Goal: Task Accomplishment & Management: Complete application form

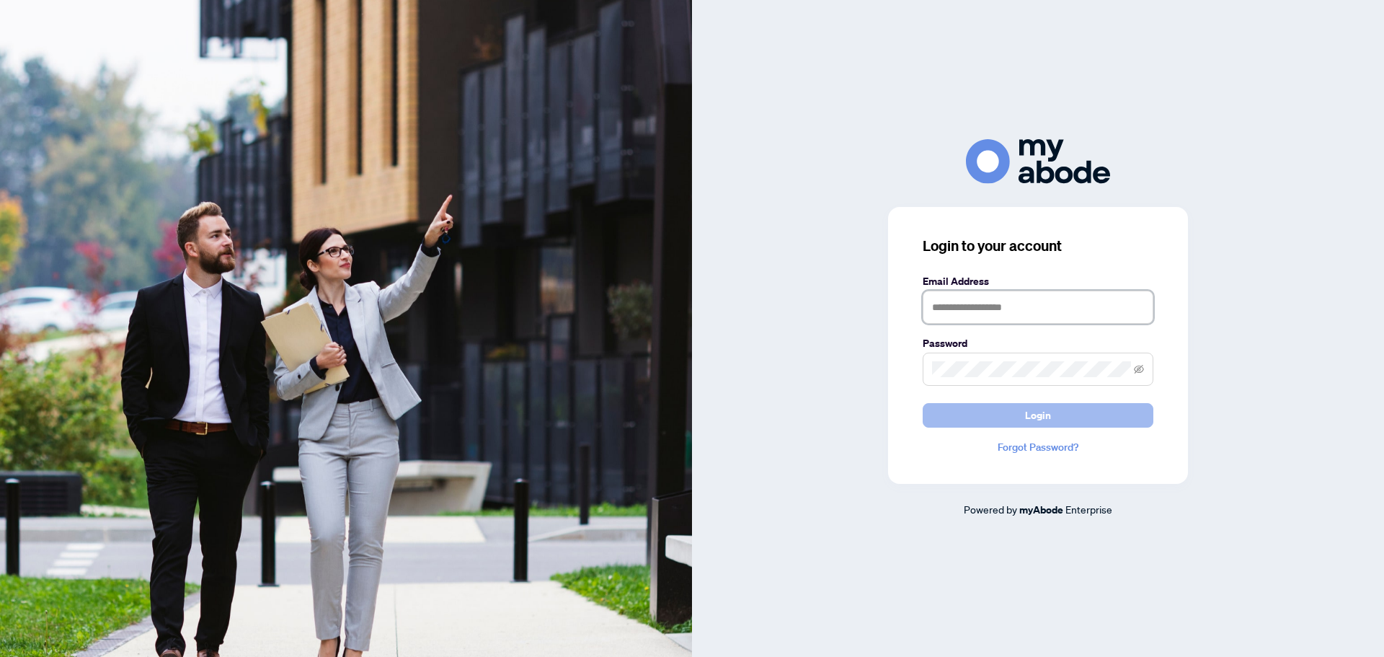
type input "**********"
click at [1037, 414] on span "Login" at bounding box center [1038, 415] width 26 height 23
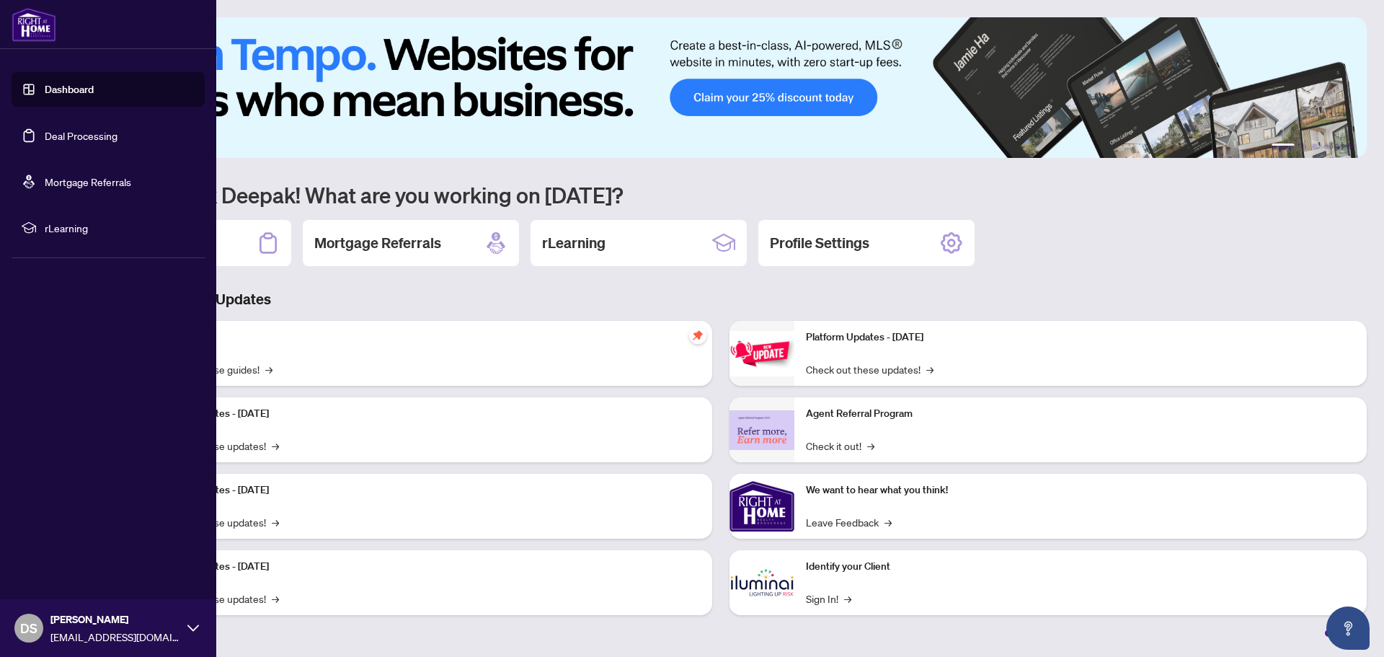
click at [45, 136] on link "Deal Processing" at bounding box center [81, 135] width 73 height 13
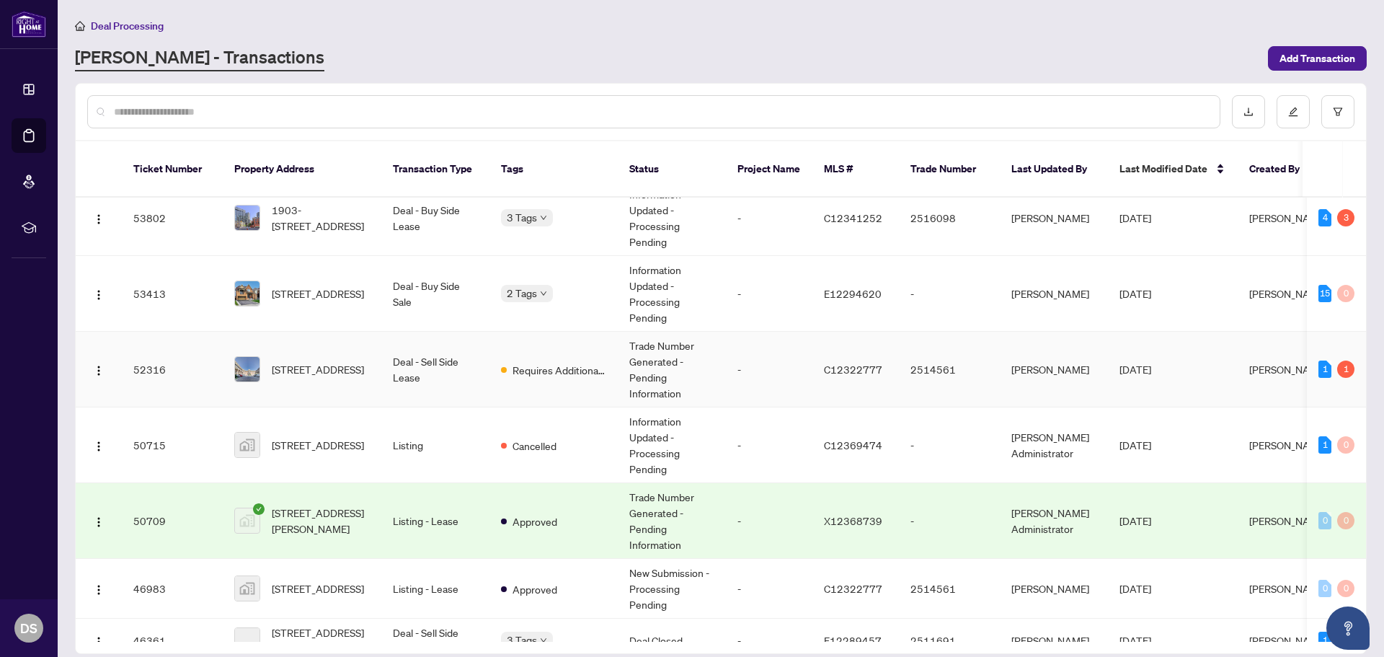
scroll to position [216, 0]
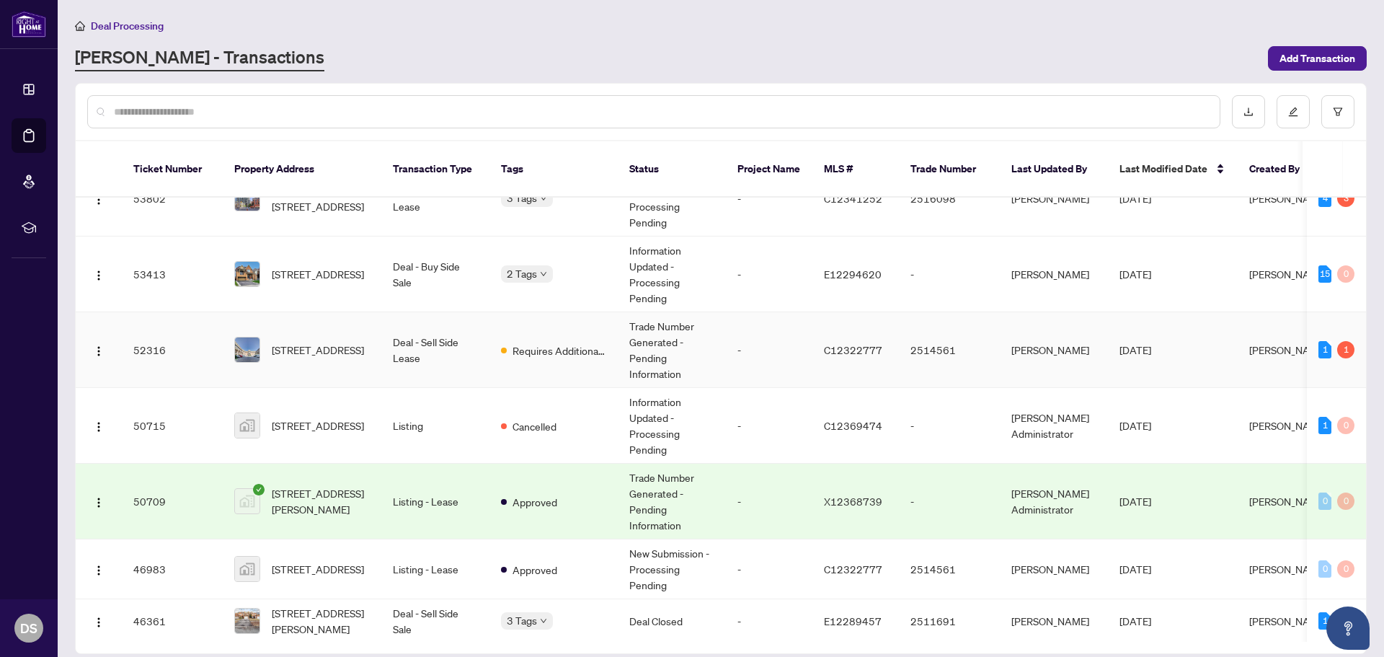
click at [455, 354] on td "Deal - Sell Side Lease" at bounding box center [435, 350] width 108 height 76
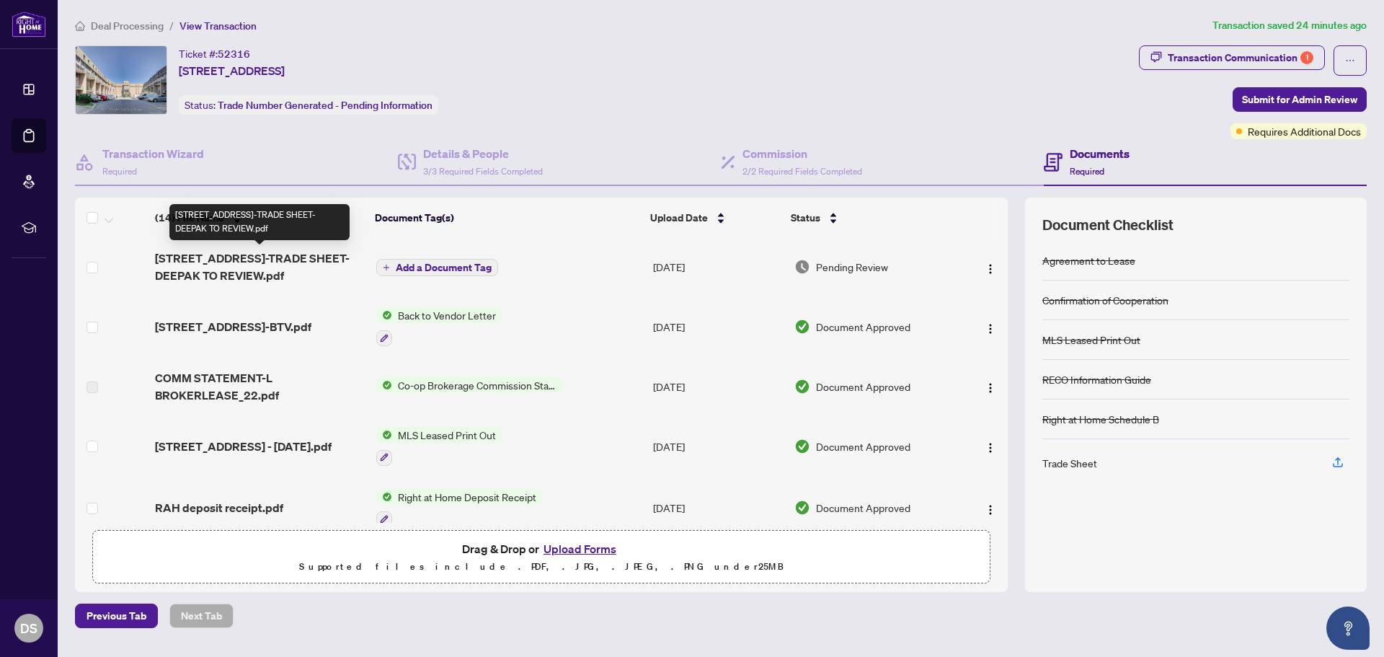
click at [281, 273] on span "165 Cherokee Boulevard 149-TRADE SHEET-DEEPAK TO REVIEW.pdf" at bounding box center [260, 266] width 210 height 35
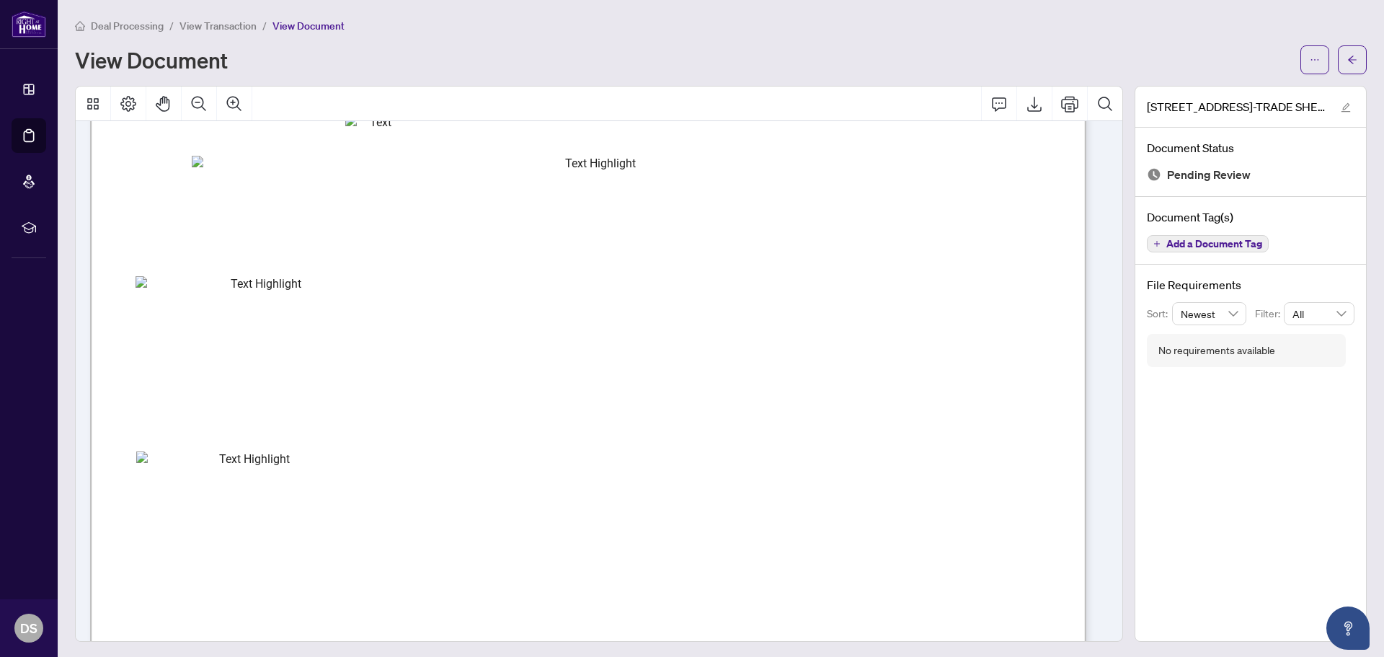
scroll to position [432, 0]
click at [1310, 58] on icon "ellipsis" at bounding box center [1315, 60] width 10 height 10
click at [1227, 92] on span "Download" at bounding box center [1252, 92] width 110 height 16
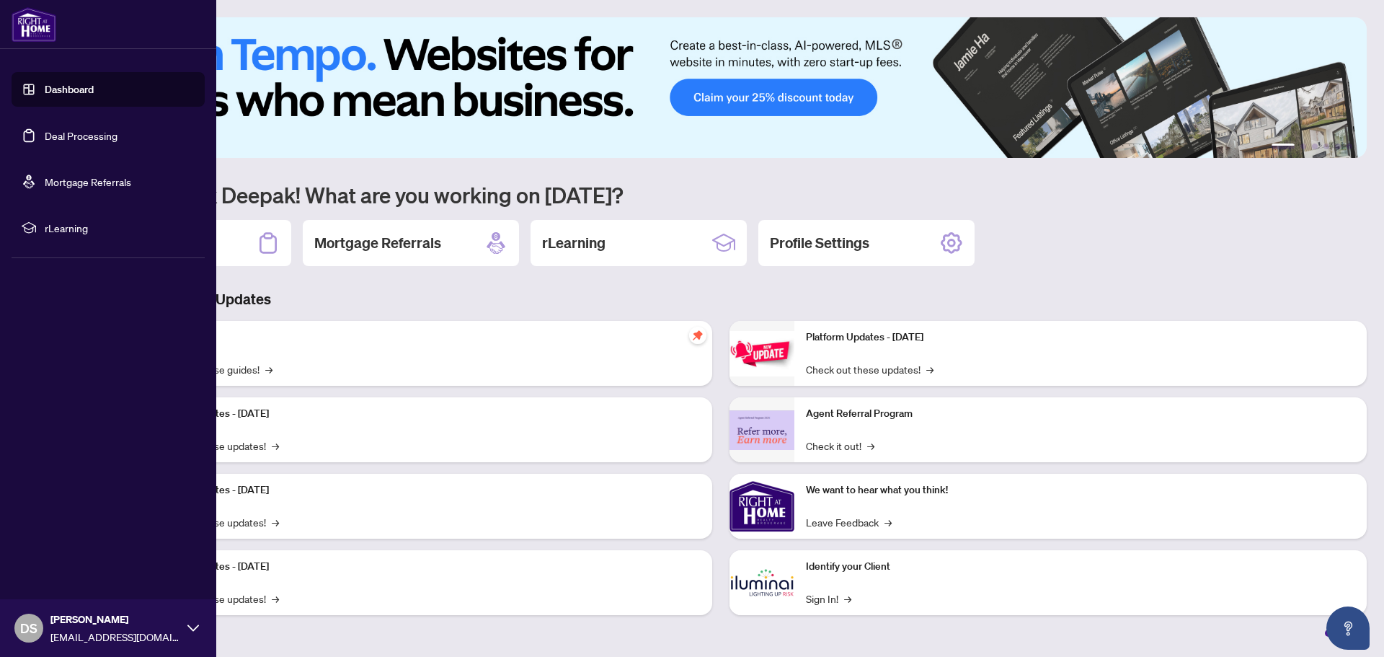
click at [55, 136] on link "Deal Processing" at bounding box center [81, 135] width 73 height 13
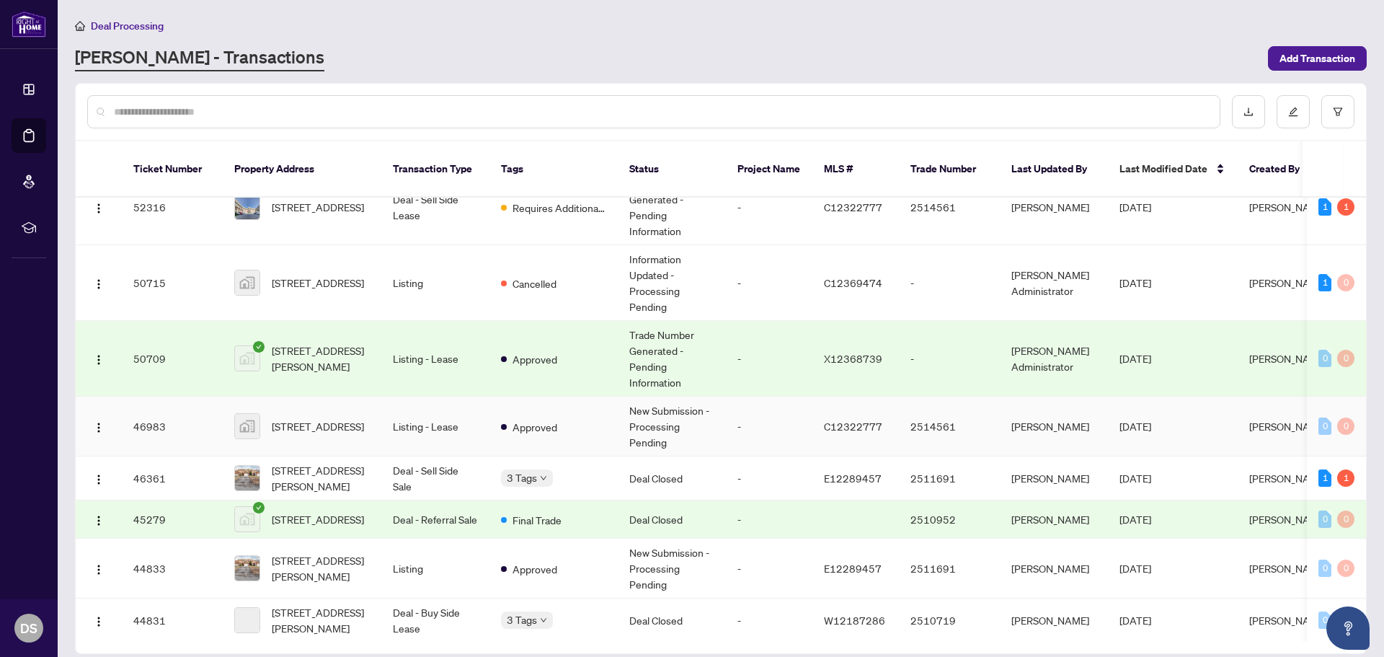
scroll to position [360, 0]
click at [439, 417] on td "Listing - Lease" at bounding box center [435, 425] width 108 height 60
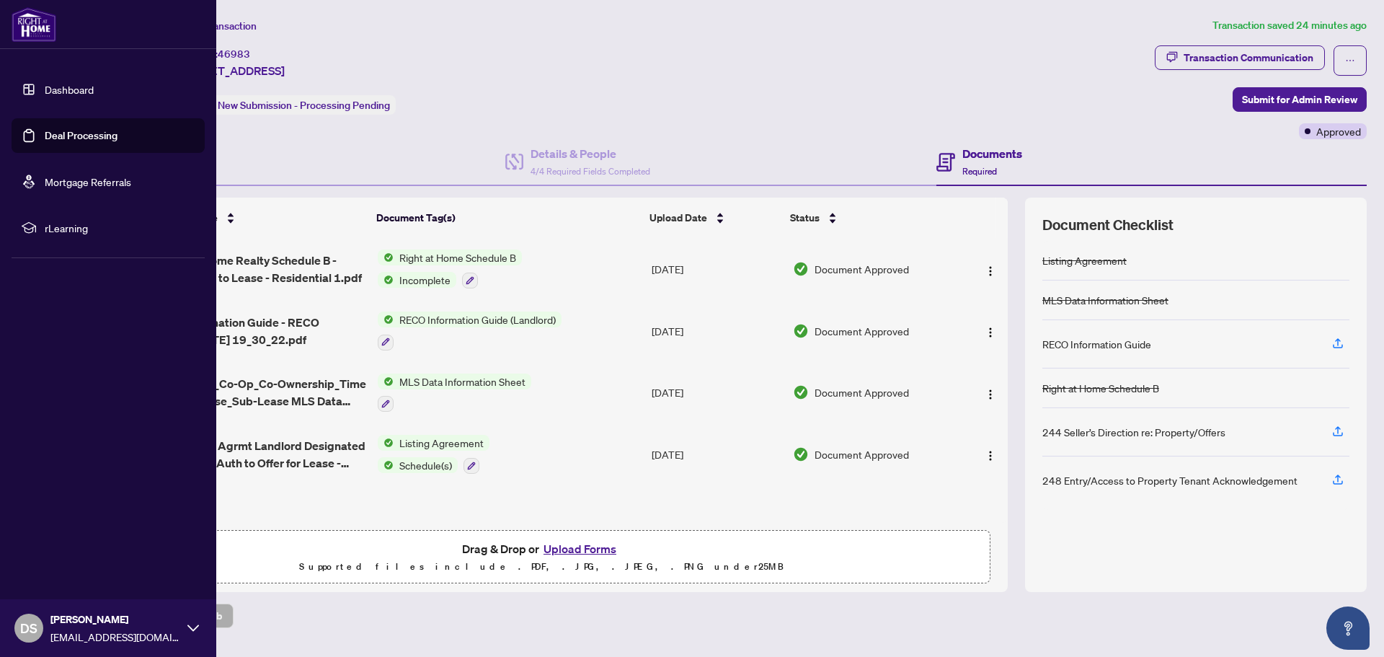
click at [25, 27] on img at bounding box center [34, 24] width 45 height 35
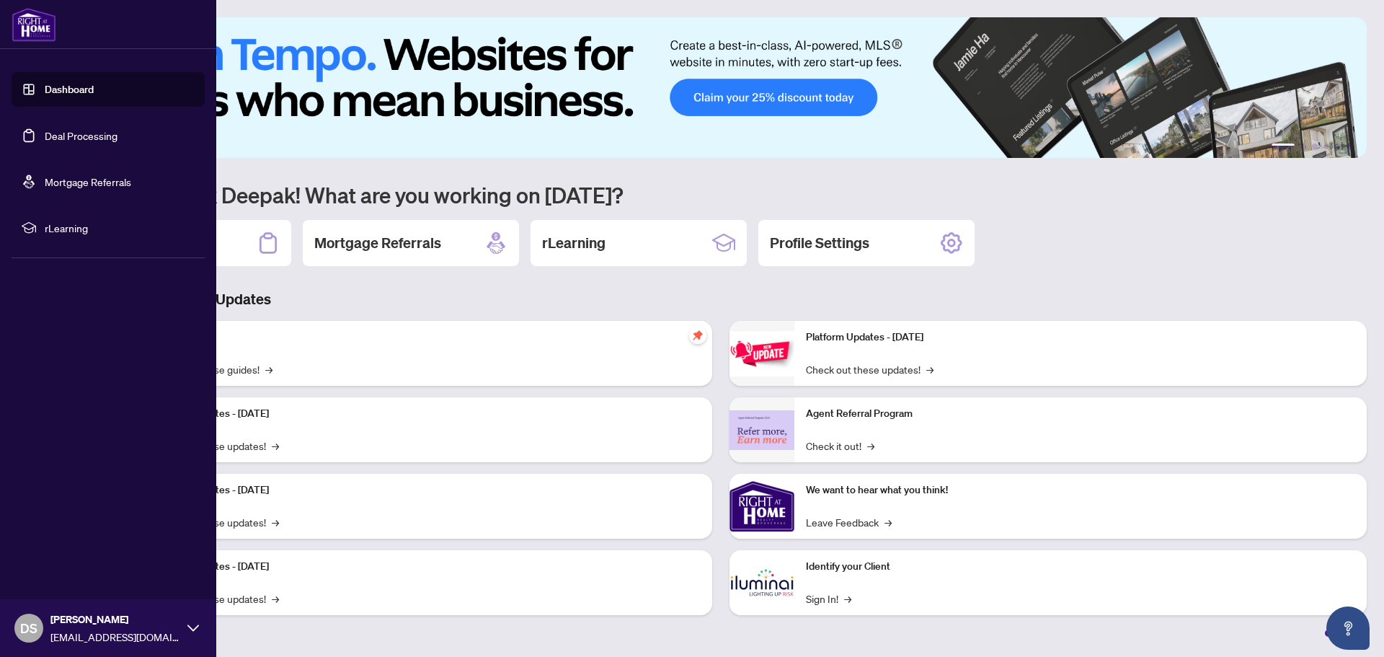
click at [57, 134] on link "Deal Processing" at bounding box center [81, 135] width 73 height 13
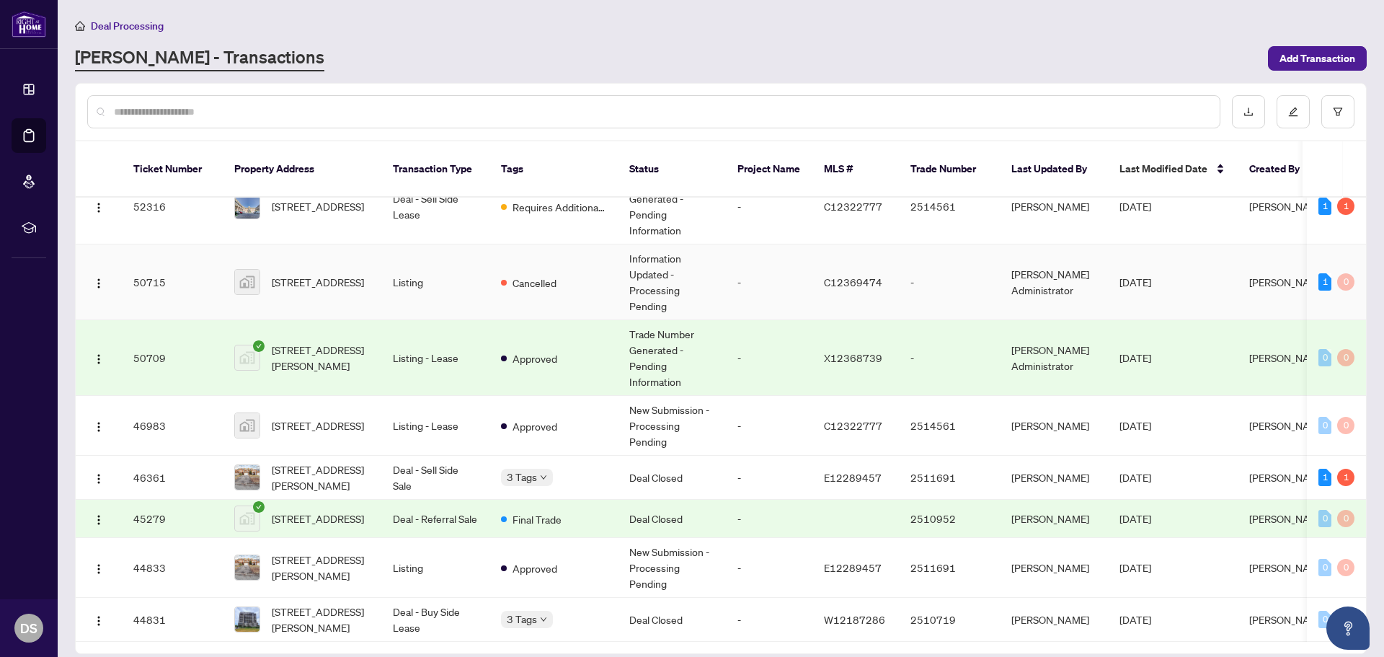
scroll to position [360, 0]
click at [231, 122] on div at bounding box center [653, 111] width 1133 height 33
click at [229, 116] on input "text" at bounding box center [661, 112] width 1094 height 16
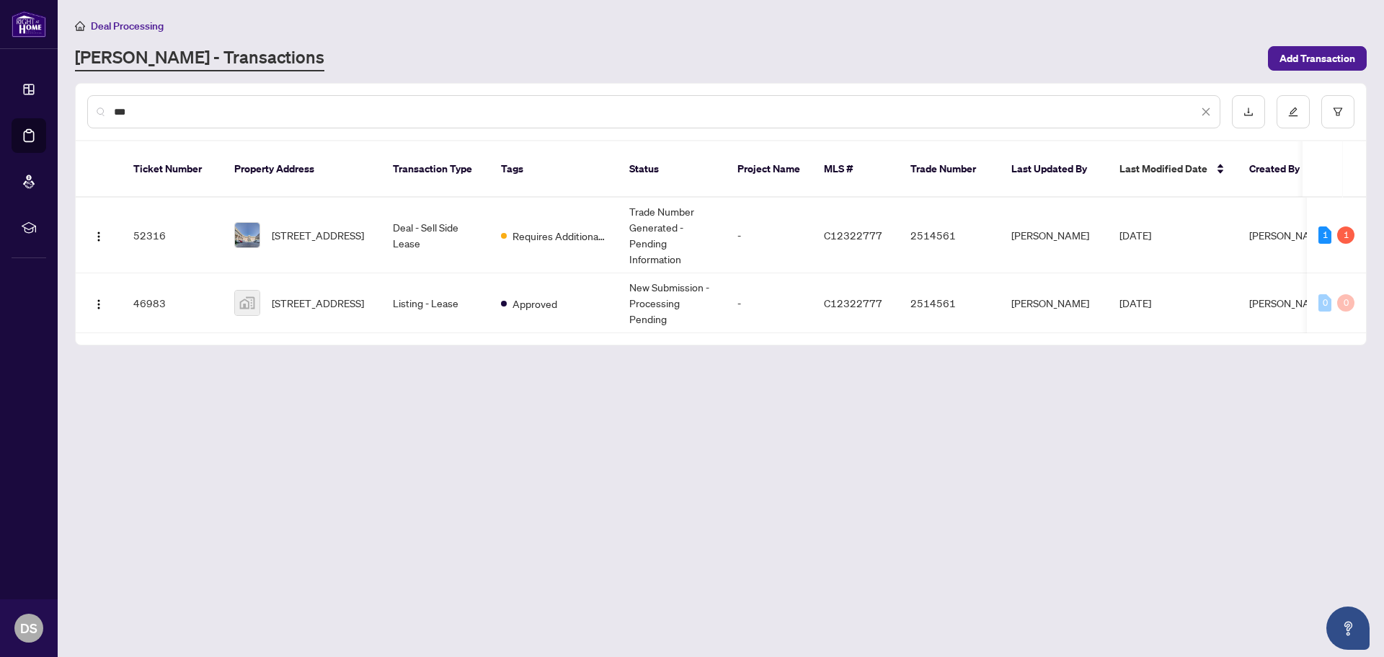
scroll to position [0, 0]
type input "***"
click at [345, 227] on span "149-165 Cherokee Blvd, Toronto, Ontario M2J 4T7, Canada" at bounding box center [318, 235] width 92 height 16
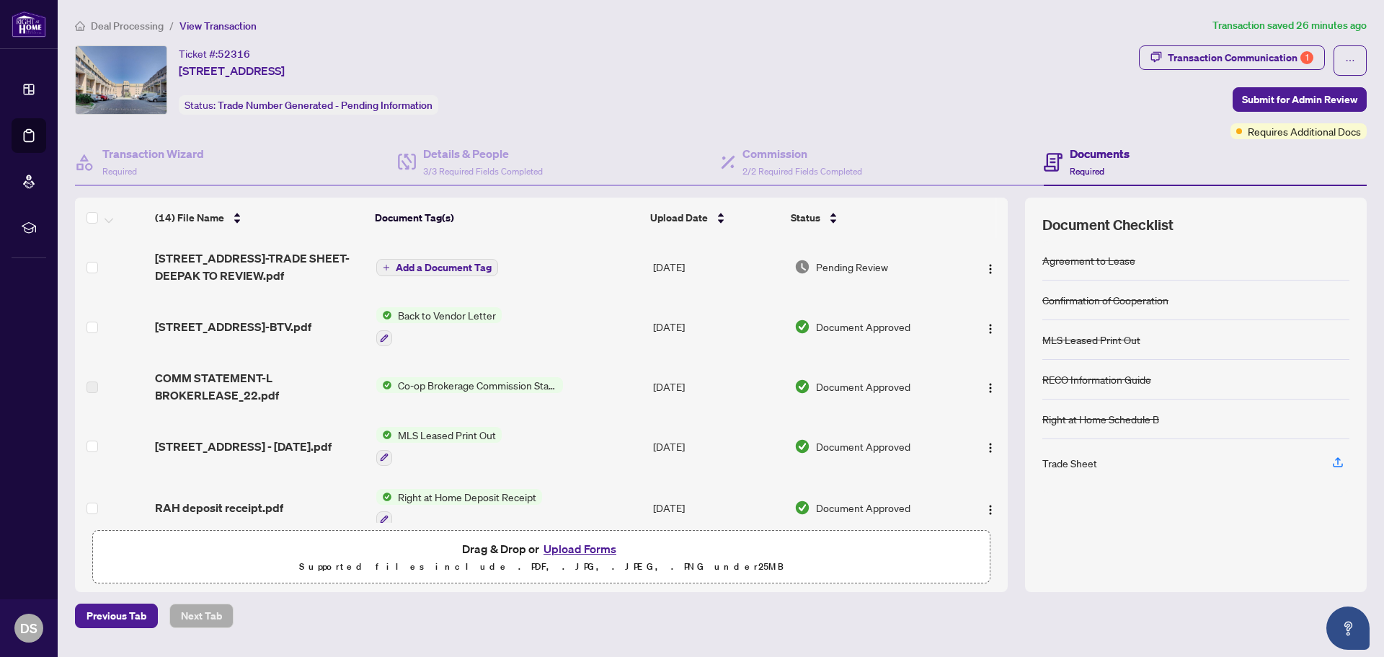
click at [1055, 462] on div "Trade Sheet" at bounding box center [1069, 463] width 55 height 16
click at [1338, 466] on icon "button" at bounding box center [1337, 462] width 13 height 13
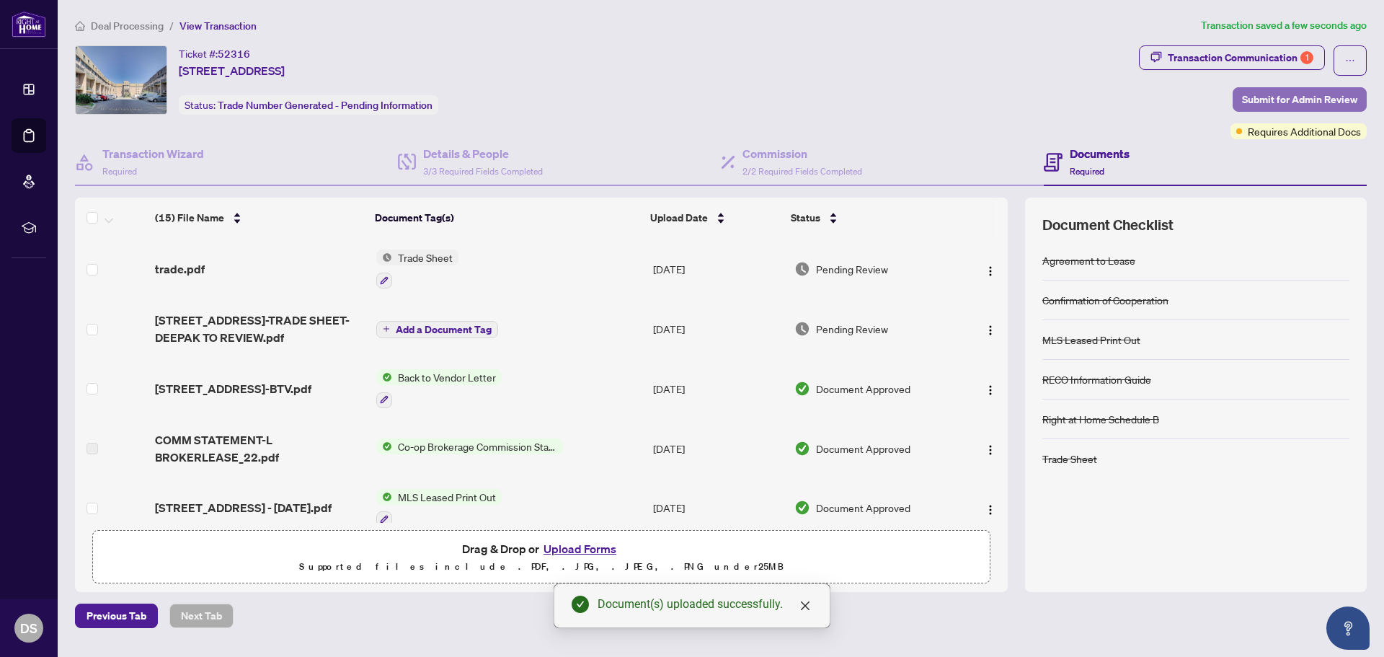
click at [1282, 97] on span "Submit for Admin Review" at bounding box center [1299, 99] width 115 height 23
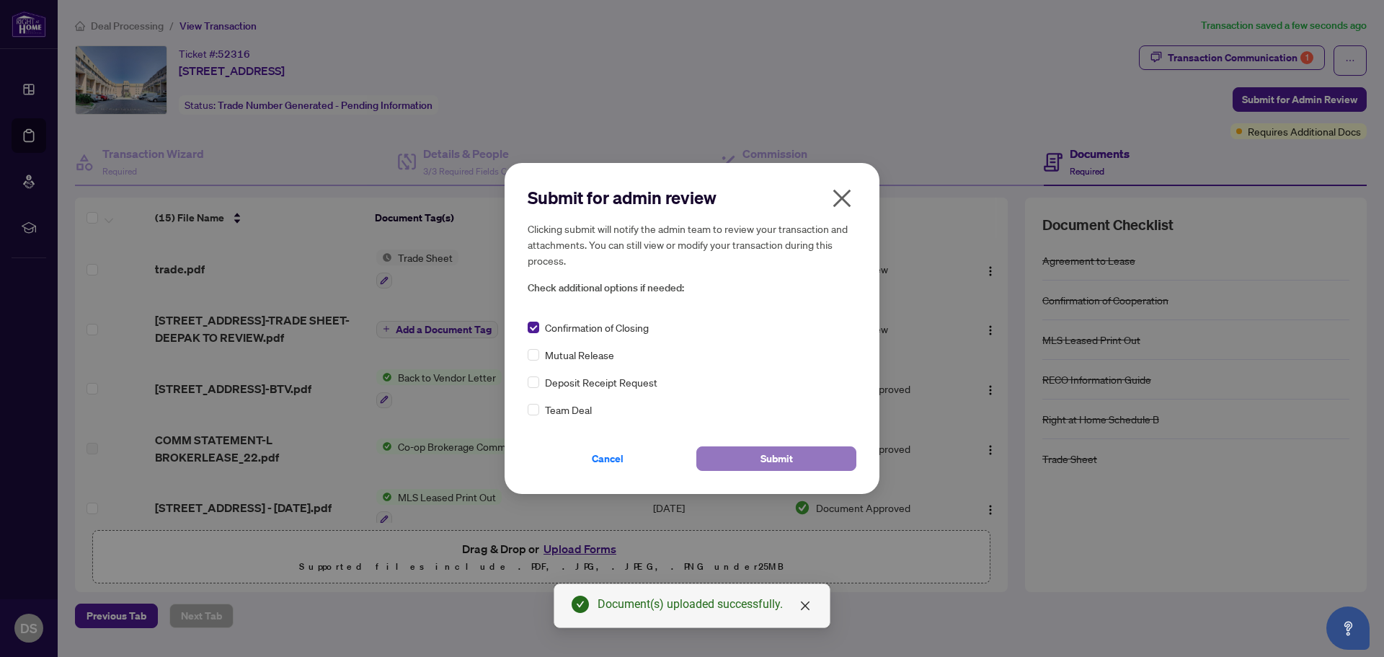
click at [773, 457] on span "Submit" at bounding box center [776, 458] width 32 height 23
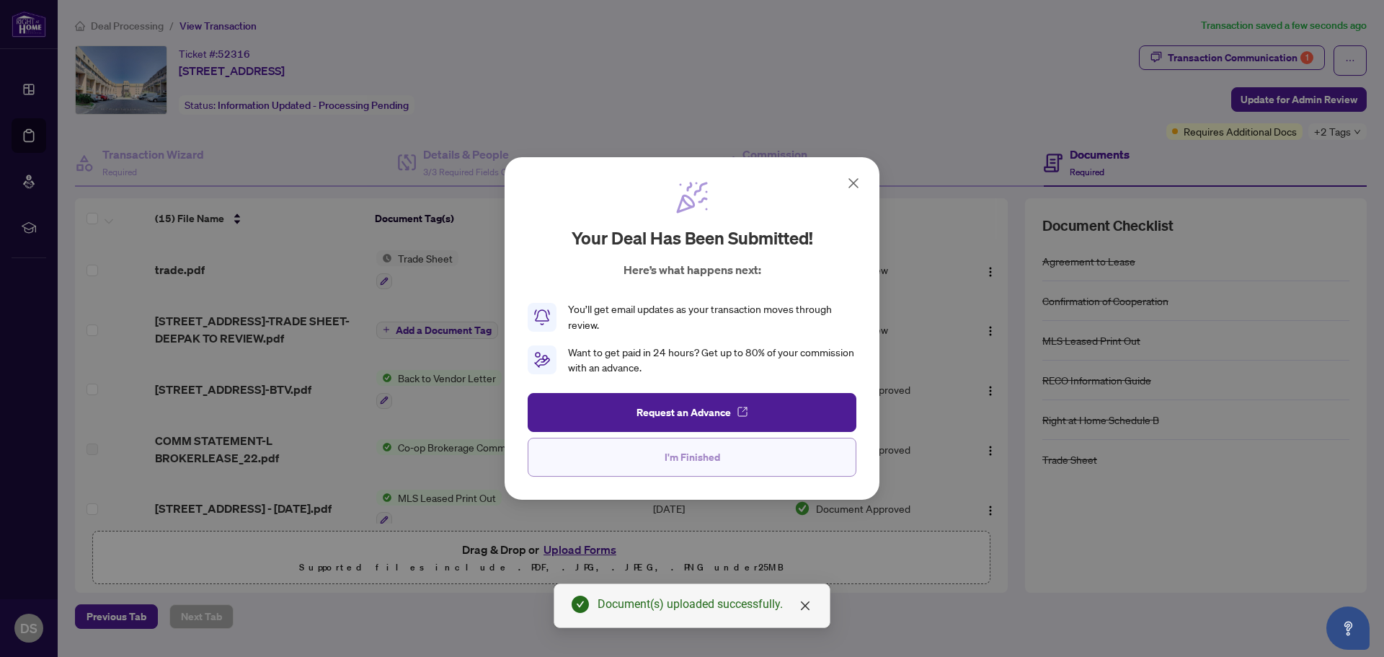
click at [699, 453] on span "I'm Finished" at bounding box center [693, 456] width 56 height 23
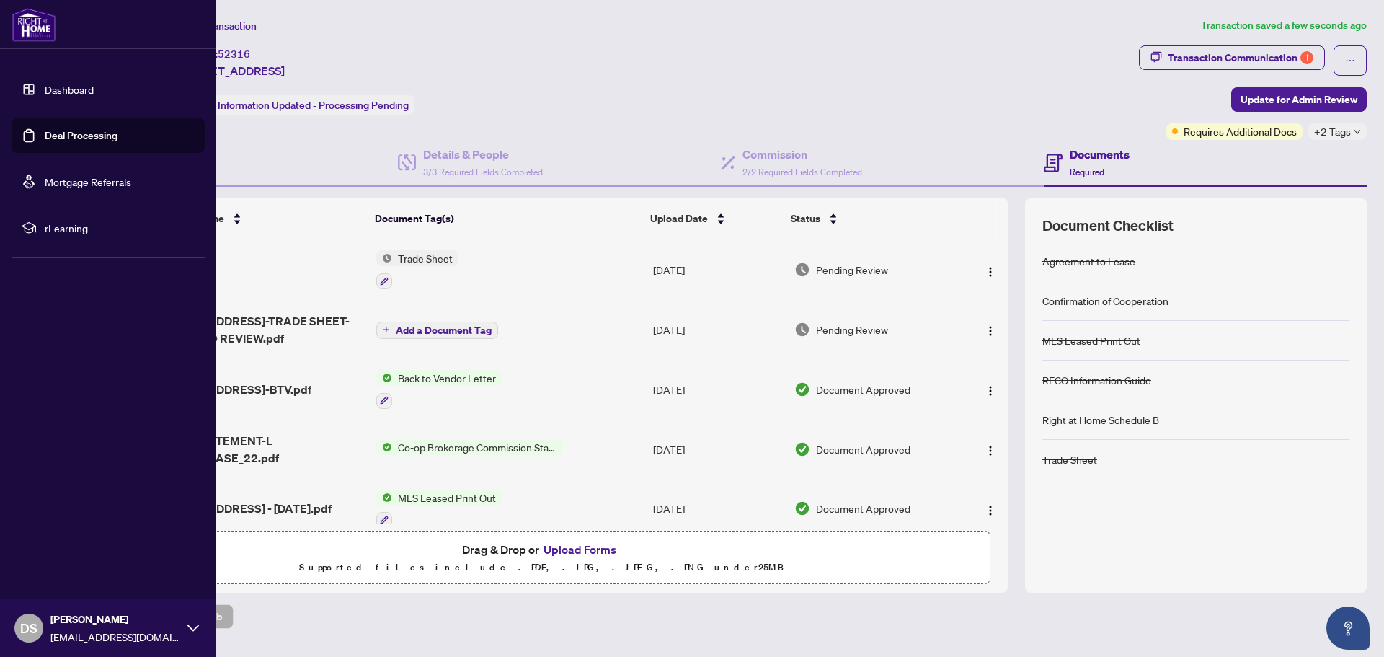
click at [57, 89] on link "Dashboard" at bounding box center [69, 89] width 49 height 13
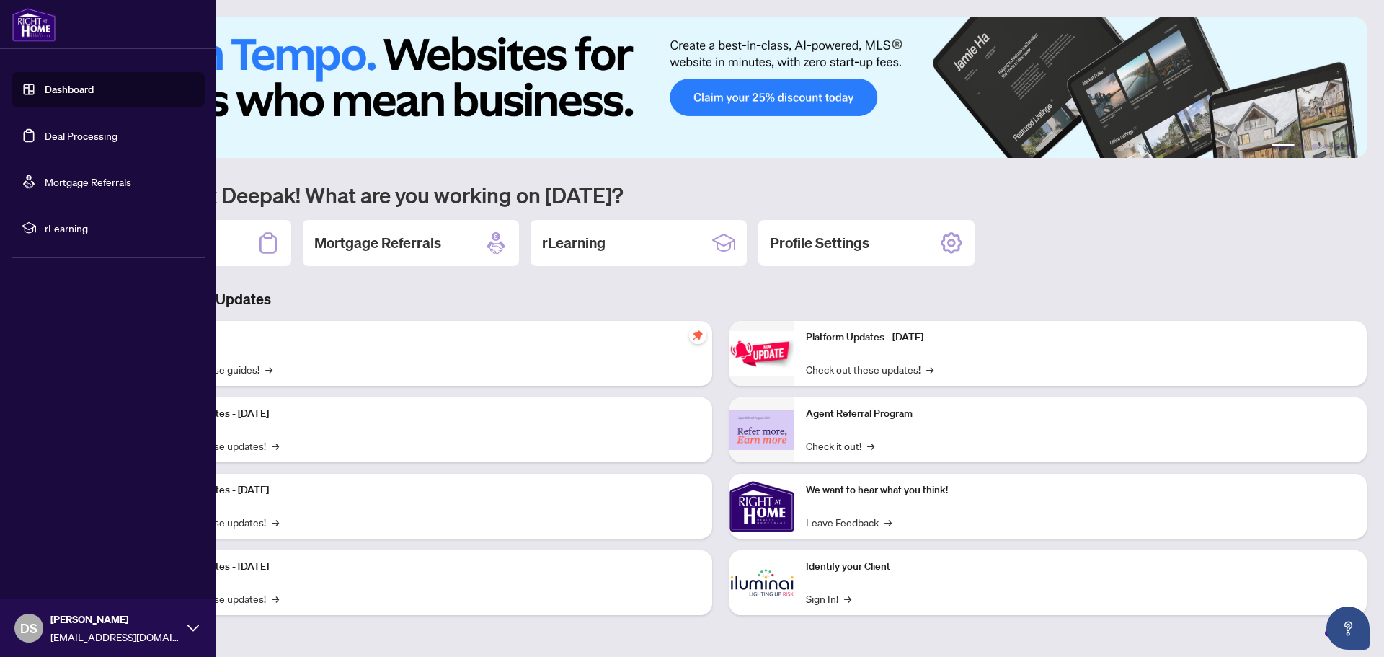
click at [76, 133] on link "Deal Processing" at bounding box center [81, 135] width 73 height 13
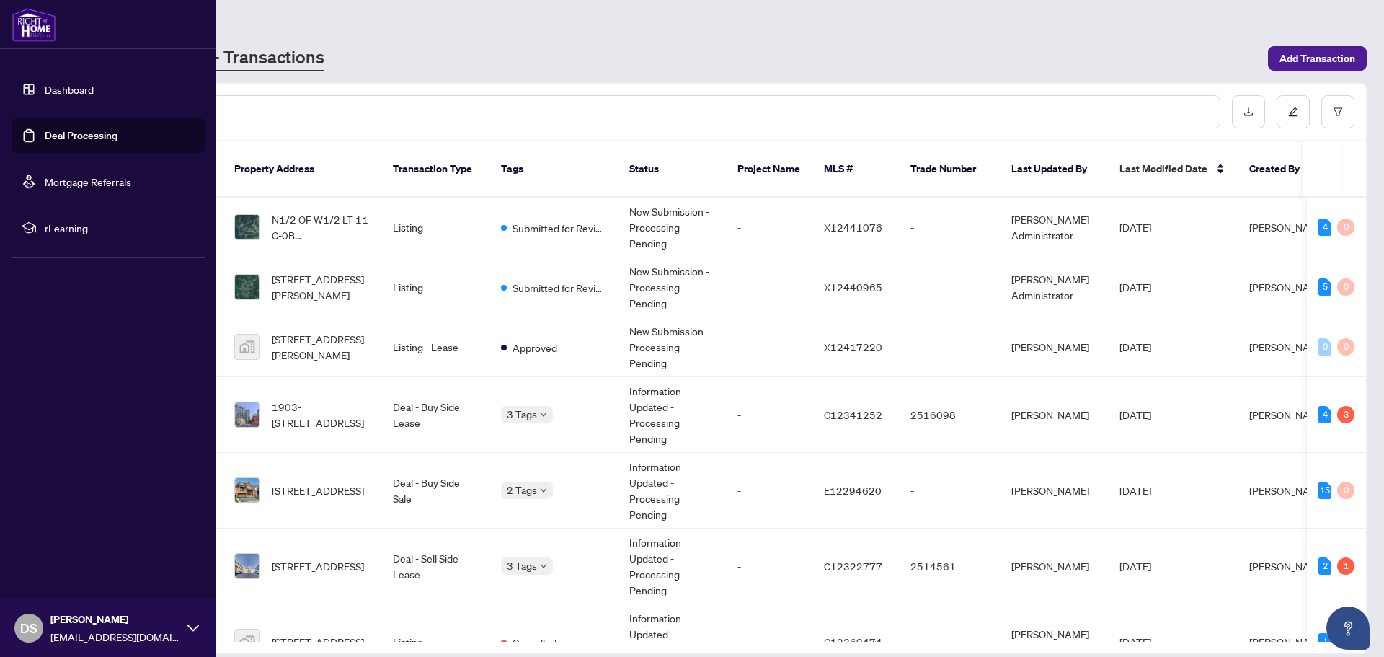
click at [45, 96] on link "Dashboard" at bounding box center [69, 89] width 49 height 13
